Goal: Information Seeking & Learning: Learn about a topic

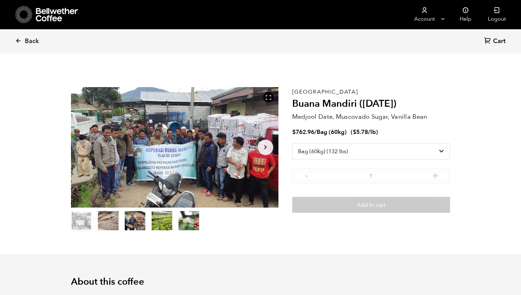
select select "bag-3"
click at [32, 43] on span "Back" at bounding box center [32, 41] width 14 height 8
click at [28, 38] on span "Back" at bounding box center [32, 41] width 14 height 8
click at [14, 42] on div "Back Cart (0)" at bounding box center [260, 41] width 521 height 24
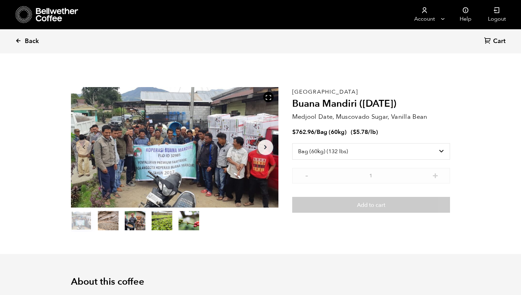
click at [24, 38] on link "Back" at bounding box center [36, 41] width 43 height 23
click at [29, 39] on span "Back" at bounding box center [32, 41] width 14 height 8
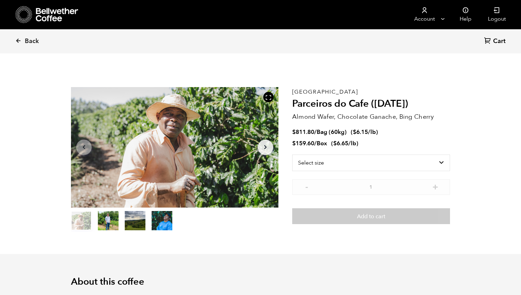
scroll to position [300, 367]
click at [31, 40] on span "Back" at bounding box center [32, 41] width 14 height 8
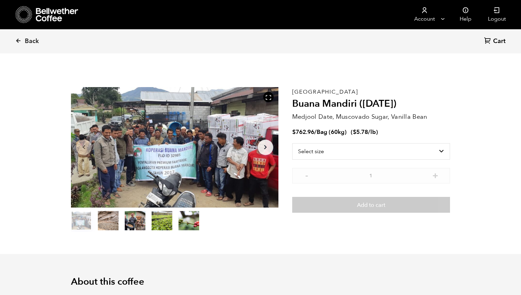
scroll to position [300, 367]
click at [47, 19] on icon at bounding box center [57, 15] width 43 height 14
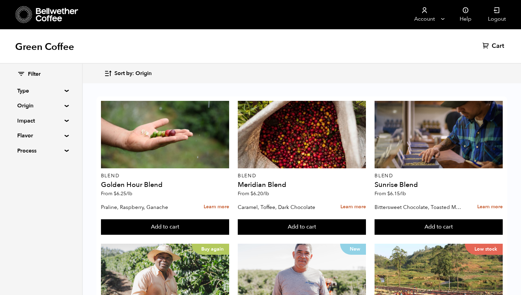
scroll to position [197, 0]
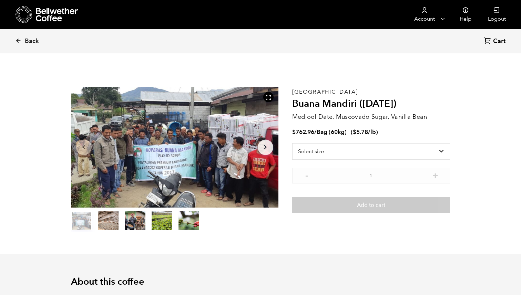
scroll to position [300, 367]
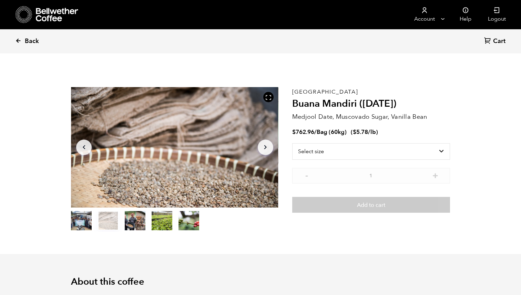
click at [31, 43] on span "Back" at bounding box center [32, 41] width 14 height 8
click at [263, 150] on icon "Arrow Right" at bounding box center [265, 147] width 8 height 8
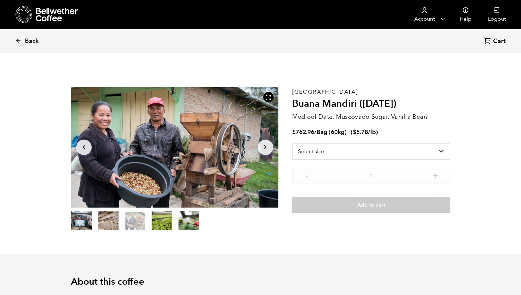
click at [263, 150] on icon "Arrow Right" at bounding box center [265, 147] width 8 height 8
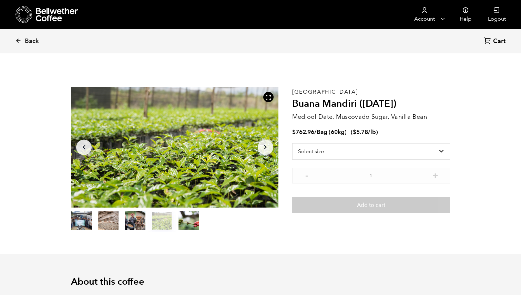
click at [263, 150] on icon "Arrow Right" at bounding box center [265, 147] width 8 height 8
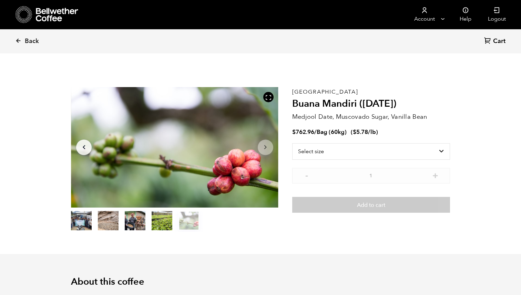
click at [263, 150] on icon "Arrow Right" at bounding box center [265, 147] width 8 height 8
click at [85, 142] on button "Arrow Left" at bounding box center [84, 148] width 16 height 16
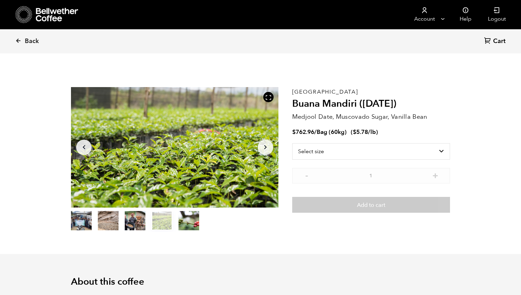
click at [85, 142] on button "Arrow Left" at bounding box center [84, 148] width 16 height 16
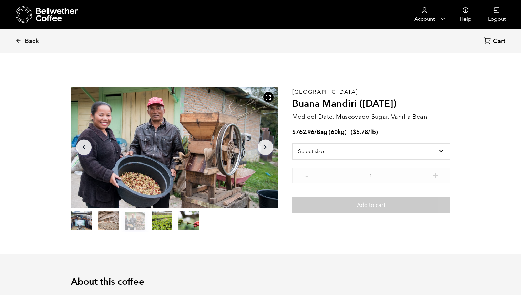
click at [85, 142] on button "Arrow Left" at bounding box center [84, 148] width 16 height 16
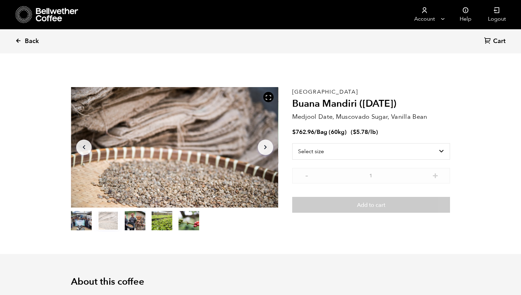
click at [16, 40] on icon at bounding box center [18, 41] width 6 height 6
click at [141, 216] on button "item 2" at bounding box center [135, 222] width 21 height 19
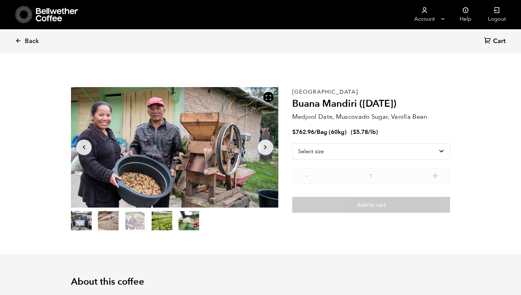
click at [160, 220] on button "item 3" at bounding box center [162, 222] width 21 height 19
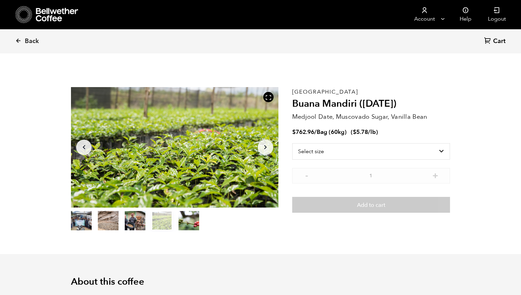
click at [189, 224] on button "item 4" at bounding box center [188, 222] width 21 height 19
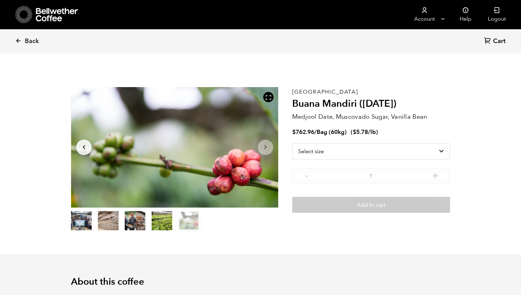
click at [170, 222] on button "item 3" at bounding box center [162, 222] width 21 height 19
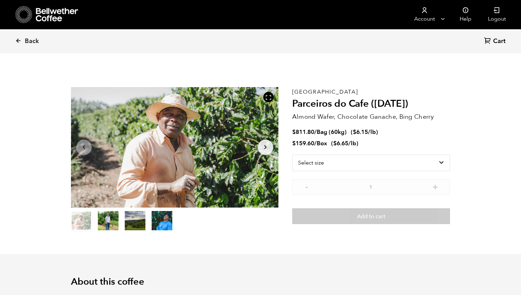
scroll to position [300, 367]
